Goal: Transaction & Acquisition: Book appointment/travel/reservation

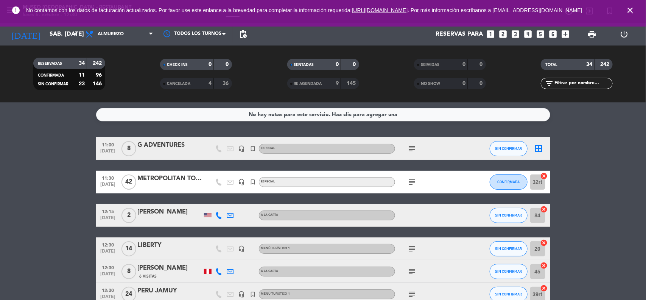
click at [629, 8] on icon "close" at bounding box center [630, 10] width 9 height 9
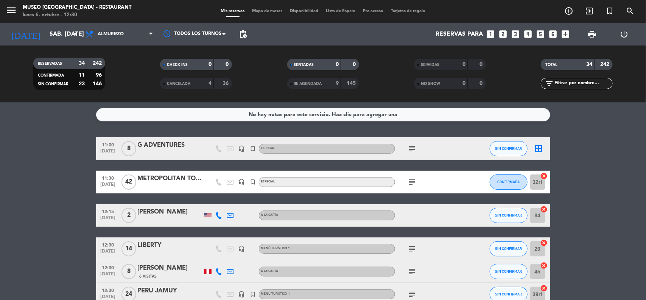
click at [49, 34] on input "sáb. [DATE]" at bounding box center [86, 34] width 80 height 15
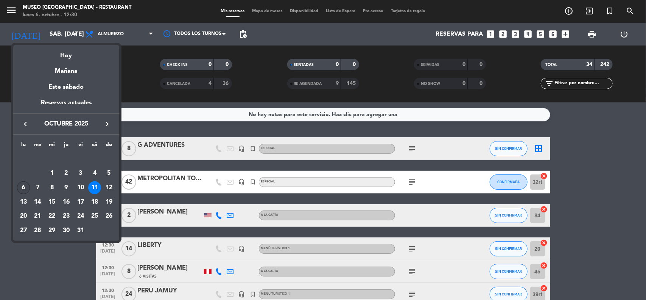
click at [21, 187] on div "6" at bounding box center [23, 187] width 13 height 13
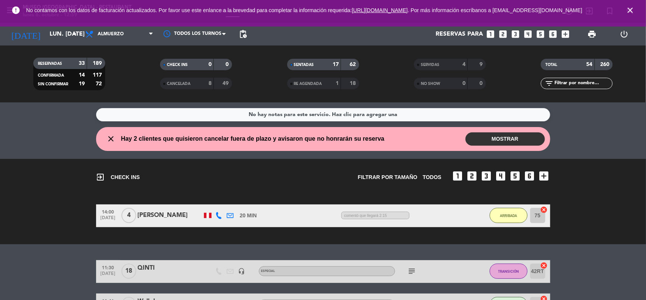
click at [631, 15] on icon "close" at bounding box center [630, 10] width 9 height 9
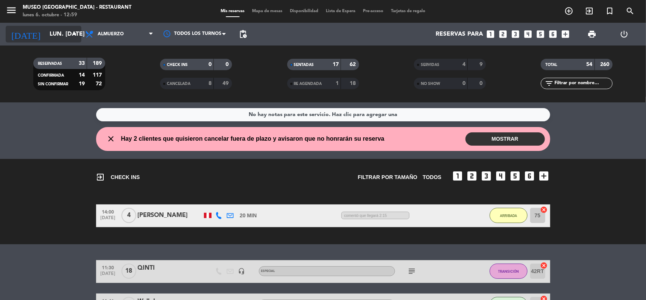
click at [56, 34] on input "lun. [DATE]" at bounding box center [86, 34] width 80 height 15
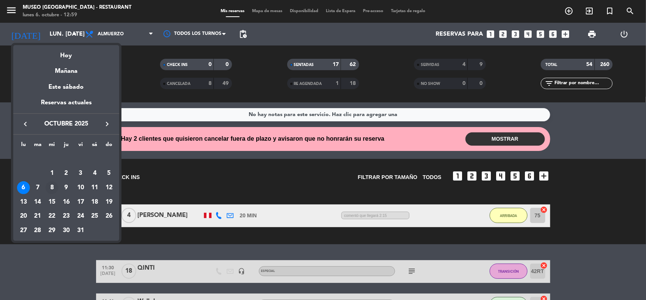
click at [53, 189] on div "8" at bounding box center [51, 187] width 13 height 13
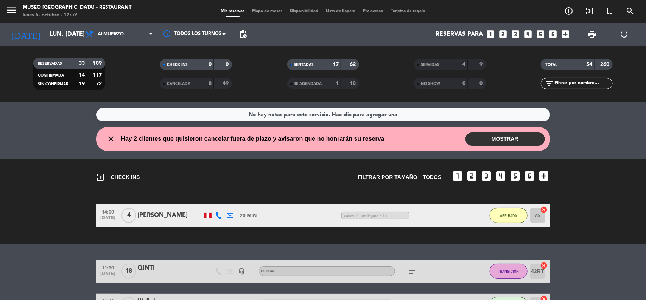
type input "mié. [DATE]"
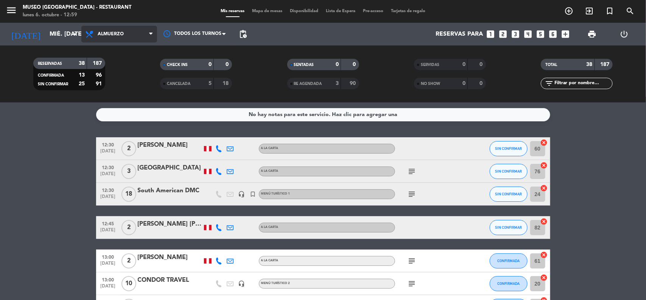
click at [130, 34] on span "Almuerzo" at bounding box center [119, 34] width 76 height 17
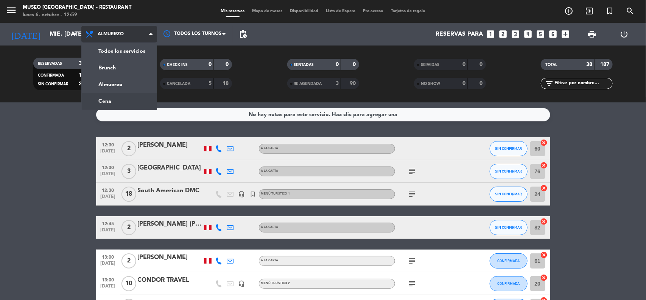
click at [119, 101] on div "menu [GEOGRAPHIC_DATA] - Restaurant lunes 6. octubre - 12:59 Mis reservas Mapa …" at bounding box center [323, 51] width 646 height 102
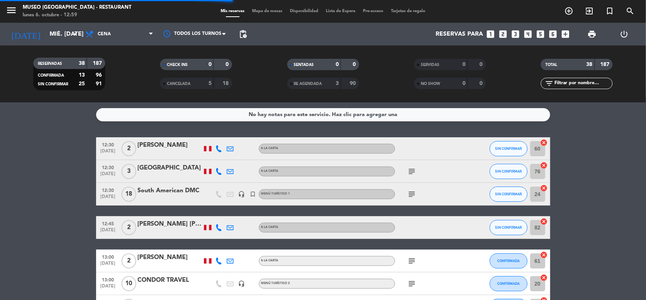
click at [517, 34] on icon "looks_3" at bounding box center [516, 34] width 10 height 10
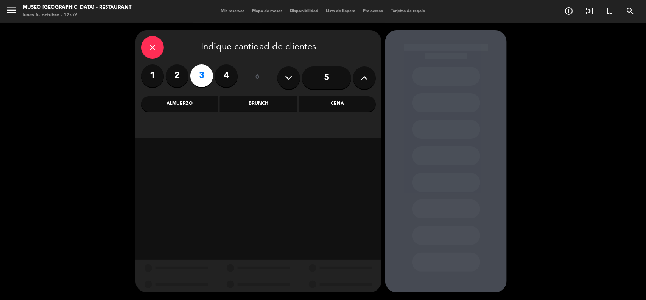
click at [337, 103] on div "Cena" at bounding box center [337, 103] width 77 height 15
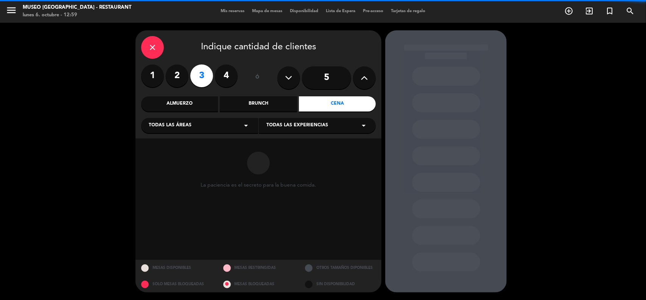
drag, startPoint x: 233, startPoint y: 127, endPoint x: 215, endPoint y: 133, distance: 19.0
click at [232, 127] on div "Todas las áreas arrow_drop_down" at bounding box center [199, 125] width 117 height 15
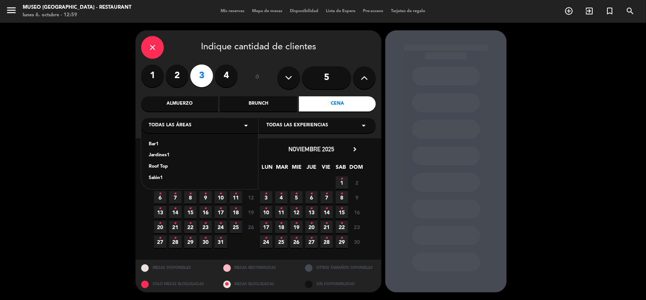
click at [163, 155] on div "Jardines1" at bounding box center [200, 155] width 102 height 8
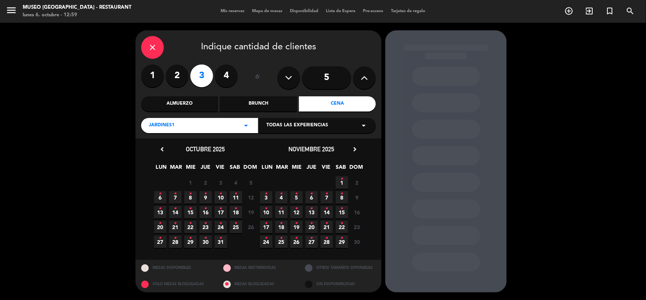
click at [190, 198] on icon "•" at bounding box center [190, 193] width 3 height 12
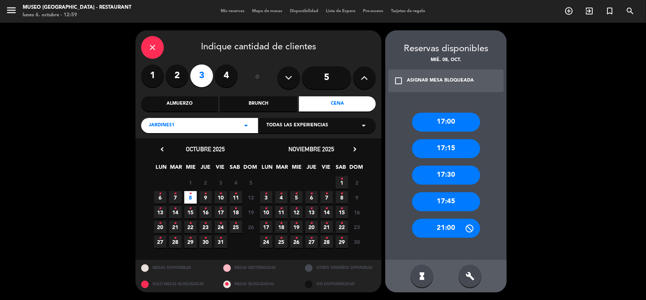
click at [454, 124] on div "17:00" at bounding box center [446, 121] width 68 height 19
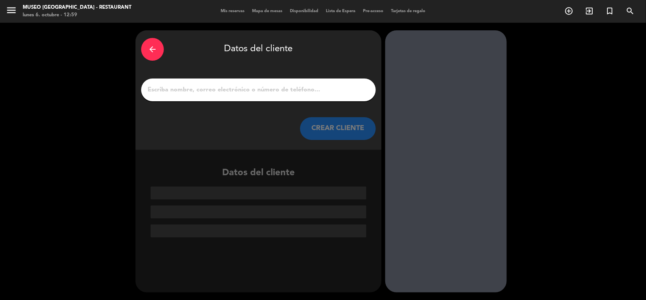
click at [233, 88] on input "1" at bounding box center [258, 89] width 223 height 11
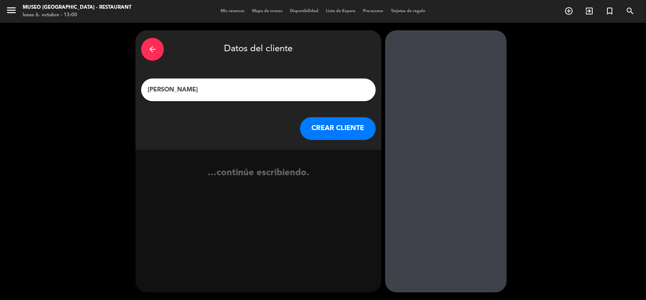
type input "[PERSON_NAME]"
click at [319, 127] on button "CREAR CLIENTE" at bounding box center [338, 128] width 76 height 23
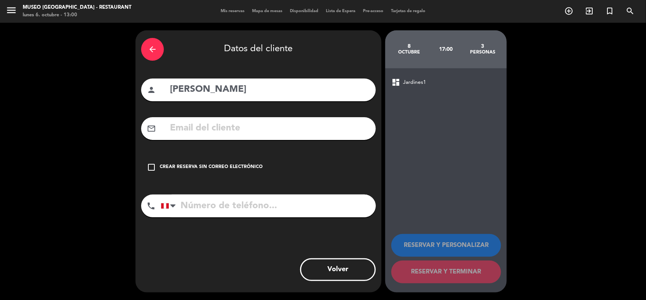
click at [252, 129] on input "text" at bounding box center [269, 128] width 201 height 16
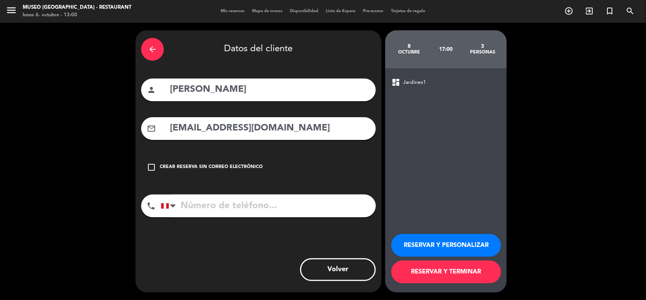
type input "[EMAIL_ADDRESS][DOMAIN_NAME]"
drag, startPoint x: 218, startPoint y: 209, endPoint x: 222, endPoint y: 199, distance: 10.7
click at [219, 209] on input "tel" at bounding box center [268, 205] width 215 height 23
type input "991476615"
click at [459, 248] on button "RESERVAR Y PERSONALIZAR" at bounding box center [447, 245] width 110 height 23
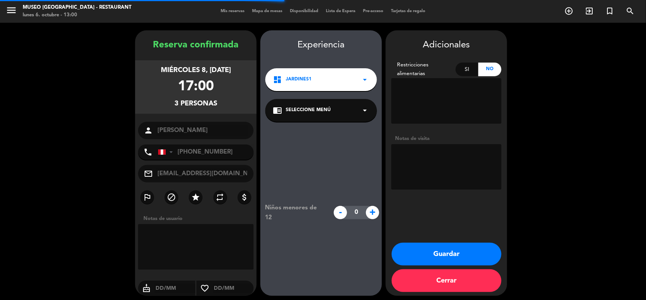
scroll to position [3, 0]
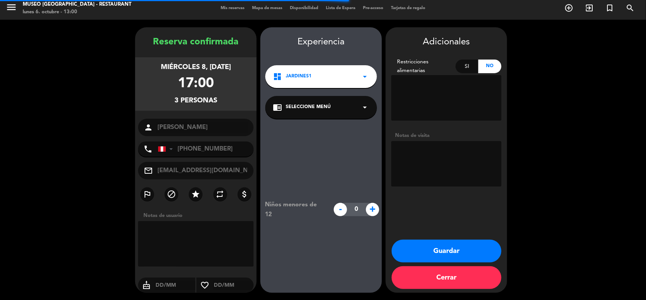
click at [325, 105] on span "Seleccione Menú" at bounding box center [308, 107] width 45 height 8
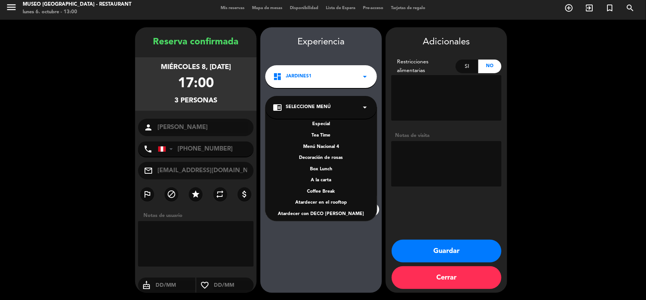
scroll to position [109, 0]
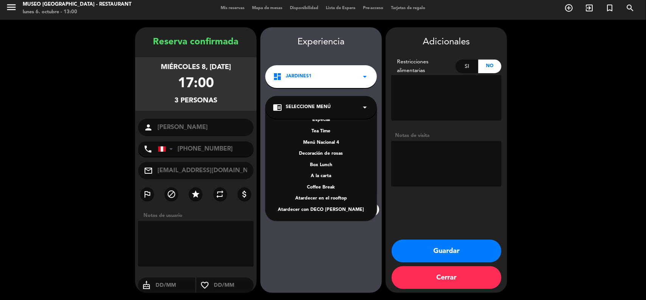
drag, startPoint x: 324, startPoint y: 173, endPoint x: 326, endPoint y: 167, distance: 6.7
click at [323, 171] on div "Menú Nacional 1 Menú Nacional 2 Menú Nacional 3 Menú turístico 1 Menú turístico…" at bounding box center [321, 164] width 112 height 114
click at [415, 158] on textarea at bounding box center [447, 163] width 110 height 45
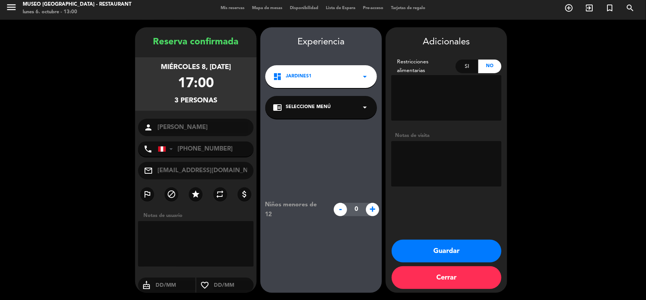
click at [345, 112] on div "chrome_reader_mode Seleccione Menú arrow_drop_down" at bounding box center [321, 107] width 112 height 23
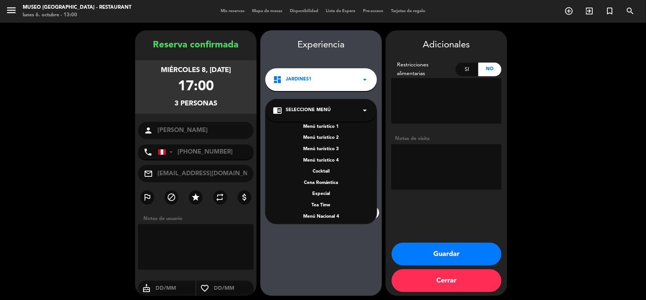
scroll to position [95, 0]
click at [329, 194] on div "A la carta" at bounding box center [321, 193] width 97 height 8
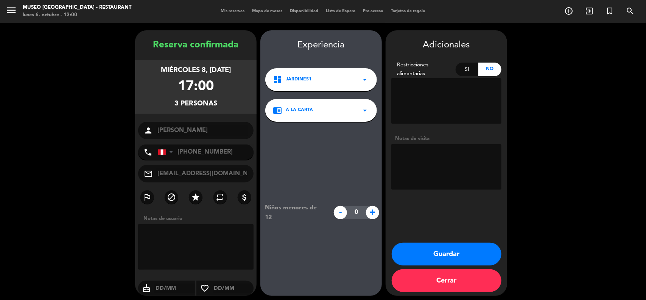
click at [428, 169] on textarea at bounding box center [447, 166] width 110 height 45
click at [435, 251] on button "Guardar" at bounding box center [447, 253] width 110 height 23
